Goal: Information Seeking & Learning: Learn about a topic

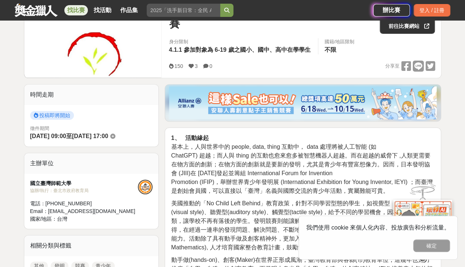
scroll to position [117, 0]
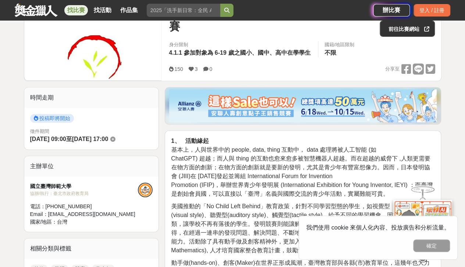
click at [177, 143] on strong "1、 活動緣起" at bounding box center [190, 141] width 38 height 6
click at [175, 138] on strong "1、 活動緣起" at bounding box center [190, 141] width 38 height 6
click at [178, 149] on span "基本上，人與世界中的 people, data, thing 互動中， data 處理將被人工智能 (如" at bounding box center [273, 150] width 205 height 6
click at [179, 147] on span "基本上，人與世界中的 people, data, thing 互動中， data 處理將被人工智能 (如" at bounding box center [273, 150] width 205 height 6
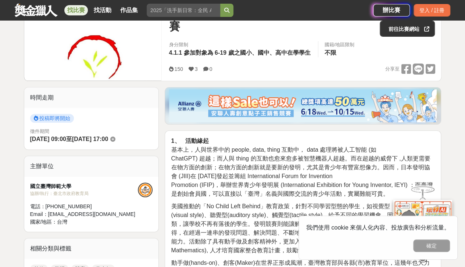
click at [173, 164] on span "ChatGPT) 超越；而人與 thing 的互動也愈來愈多被智慧機器人超越。而在超越的威脅下 ,人類更需要在物方面的創新；在物方面的創新就是要新的發明，尤其…" at bounding box center [300, 168] width 259 height 24
click at [175, 153] on p "1、 活動緣起 基本上，人與世界中的 people, data, thing 互動中， data 處理將被人工智能 (如 ChatGPT) 超越；而人與 th…" at bounding box center [303, 168] width 264 height 62
click at [176, 152] on p "1、 活動緣起 基本上，人與世界中的 people, data, thing 互動中， data 處理將被人工智能 (如 ChatGPT) 超越；而人與 th…" at bounding box center [303, 168] width 264 height 62
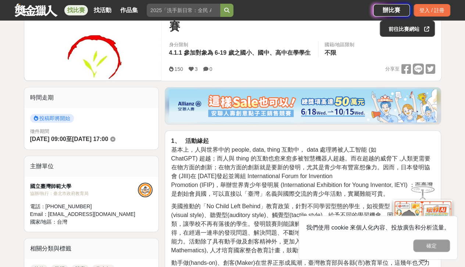
click at [178, 145] on p "1、 活動緣起 基本上，人與世界中的 people, data, thing 互動中， data 處理將被人工智能 (如 ChatGPT) 超越；而人與 th…" at bounding box center [303, 168] width 264 height 62
click at [175, 152] on span "基本上，人與世界中的 people, data, thing 互動中， data 處理將被人工智能 (如" at bounding box center [273, 150] width 205 height 6
click at [179, 149] on span "基本上，人與世界中的 people, data, thing 互動中， data 處理將被人工智能 (如" at bounding box center [273, 150] width 205 height 6
click at [178, 151] on span "基本上，人與世界中的 people, data, thing 互動中， data 處理將被人工智能 (如" at bounding box center [273, 150] width 205 height 6
click at [179, 154] on p "1、 活動緣起 基本上，人與世界中的 people, data, thing 互動中， data 處理將被人工智能 (如 ChatGPT) 超越；而人與 th…" at bounding box center [303, 168] width 264 height 62
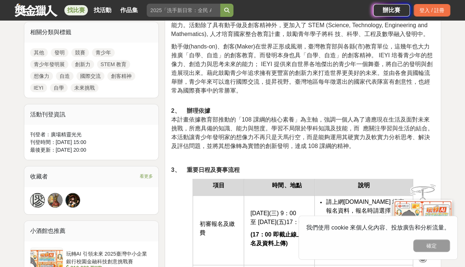
scroll to position [334, 0]
click at [188, 114] on p "2、 辦理依據 本計畫依據教育部推動的「108 課綱的核心素養」為主軸，強調一個人為了適應現在生活及面對未來挑戰，所應具備的知識、能力與態度。學習不局限於學科…" at bounding box center [303, 128] width 264 height 44
click at [178, 118] on span "本計畫依據教育部推動的「108 課綱的核心素養」為主軸，強調一個人為了適應現在生活及面對未來挑戰，所應具備的知識、能力與態度。學習不局限於學科知識及技能，而 …" at bounding box center [302, 132] width 262 height 33
click at [178, 130] on span "本計畫依據教育部推動的「108 課綱的核心素養」為主軸，強調一個人為了適應現在生活及面對未來挑戰，所應具備的知識、能力與態度。學習不局限於學科知識及技能，而 …" at bounding box center [302, 132] width 262 height 33
click at [188, 122] on p "2、 辦理依據 本計畫依據教育部推動的「108 課綱的核心素養」為主軸，強調一個人為了適應現在生活及面對未來挑戰，所應具備的知識、能力與態度。學習不局限於學科…" at bounding box center [303, 128] width 264 height 44
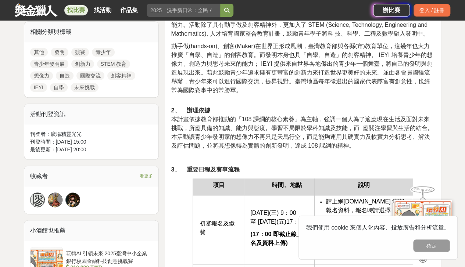
click at [225, 199] on td "初審報名及繳費" at bounding box center [218, 231] width 51 height 70
click at [220, 200] on td "初審報名及繳費" at bounding box center [218, 231] width 51 height 70
click at [214, 226] on span "初審報名及繳費" at bounding box center [217, 228] width 35 height 15
click at [219, 226] on span "初審報名及繳費" at bounding box center [217, 228] width 35 height 15
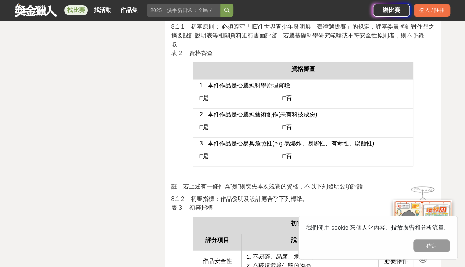
scroll to position [3187, 0]
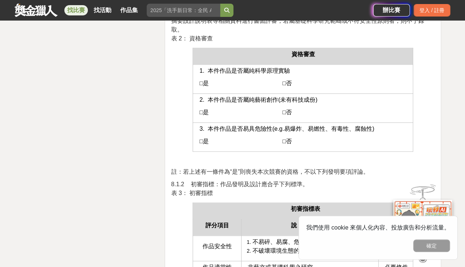
click at [194, 109] on td "2. 本件作品是否屬純藝術創作(未有科技成份) □是 □否" at bounding box center [303, 107] width 220 height 29
click at [204, 86] on span "□是 □否" at bounding box center [245, 83] width 92 height 6
click at [210, 93] on td "1. 本件作品是否屬純科學原理實驗 □是 □否" at bounding box center [303, 78] width 220 height 29
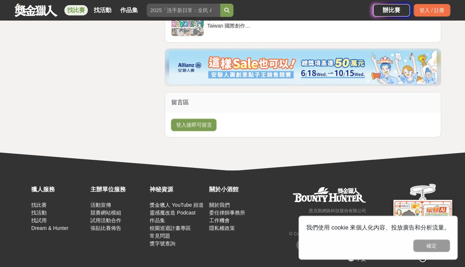
scroll to position [5651, 0]
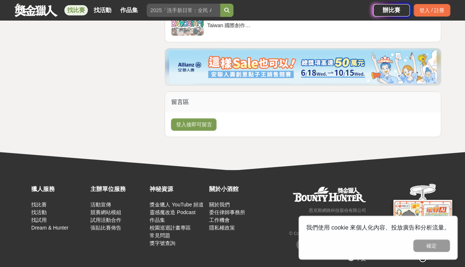
click at [195, 120] on button "登入後即可留言" at bounding box center [194, 124] width 46 height 13
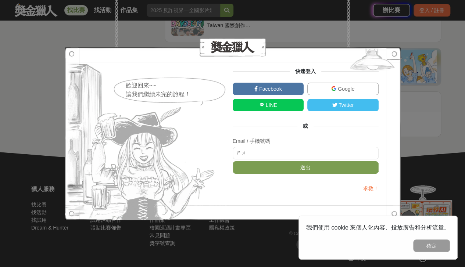
type input "ㄕ"
click at [393, 42] on div at bounding box center [233, 47] width 336 height 18
click at [413, 37] on div "歡迎回來~~ 讓我們繼續未完的旅程！ 快速登入 Facebook Google LINE Twitter 或 Email / 手機號碼 送出 求救！" at bounding box center [232, 133] width 465 height 267
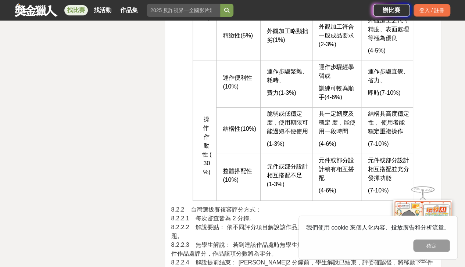
scroll to position [3832, 0]
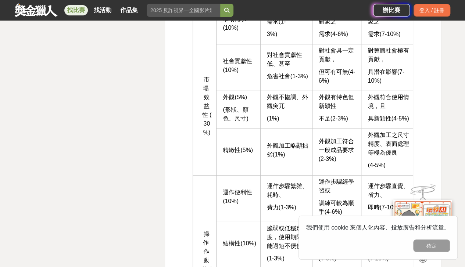
click at [122, 9] on link "作品集" at bounding box center [129, 10] width 24 height 10
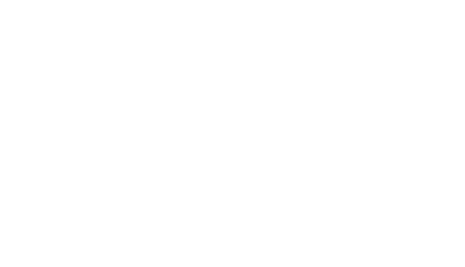
click at [0, 0] on link "作品集" at bounding box center [0, 0] width 0 height 0
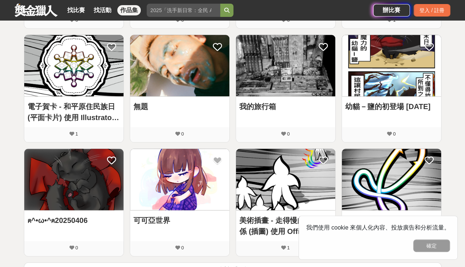
scroll to position [356, 0]
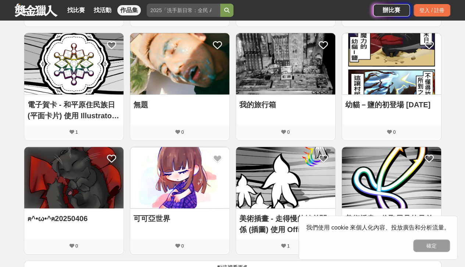
click at [163, 85] on img at bounding box center [179, 63] width 99 height 61
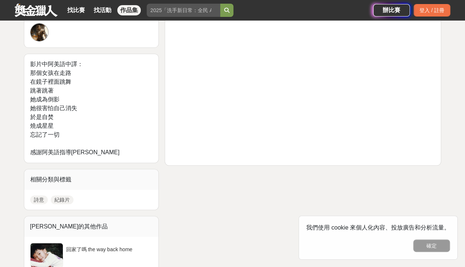
scroll to position [139, 0]
